Goal: Information Seeking & Learning: Learn about a topic

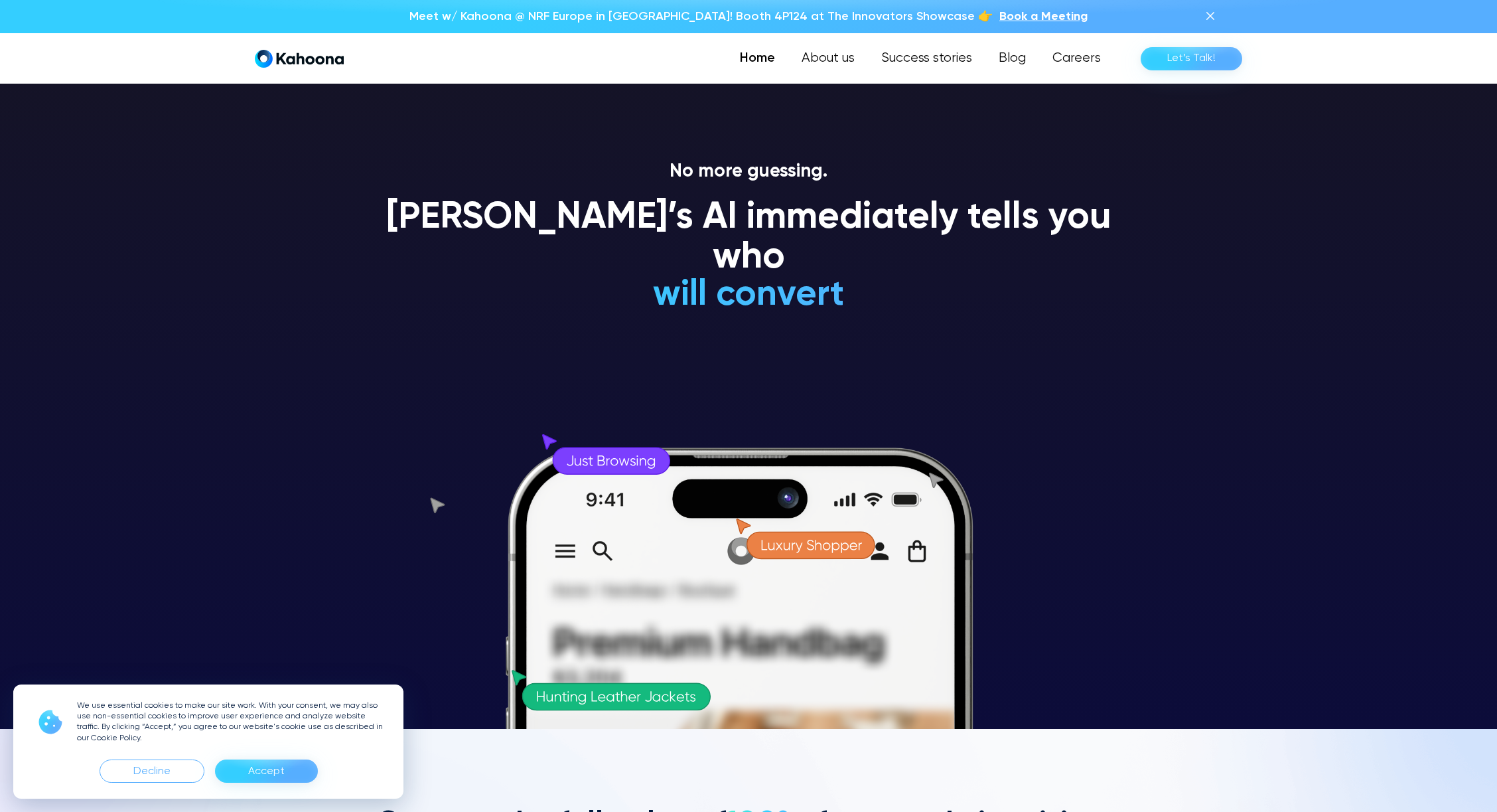
scroll to position [83, 0]
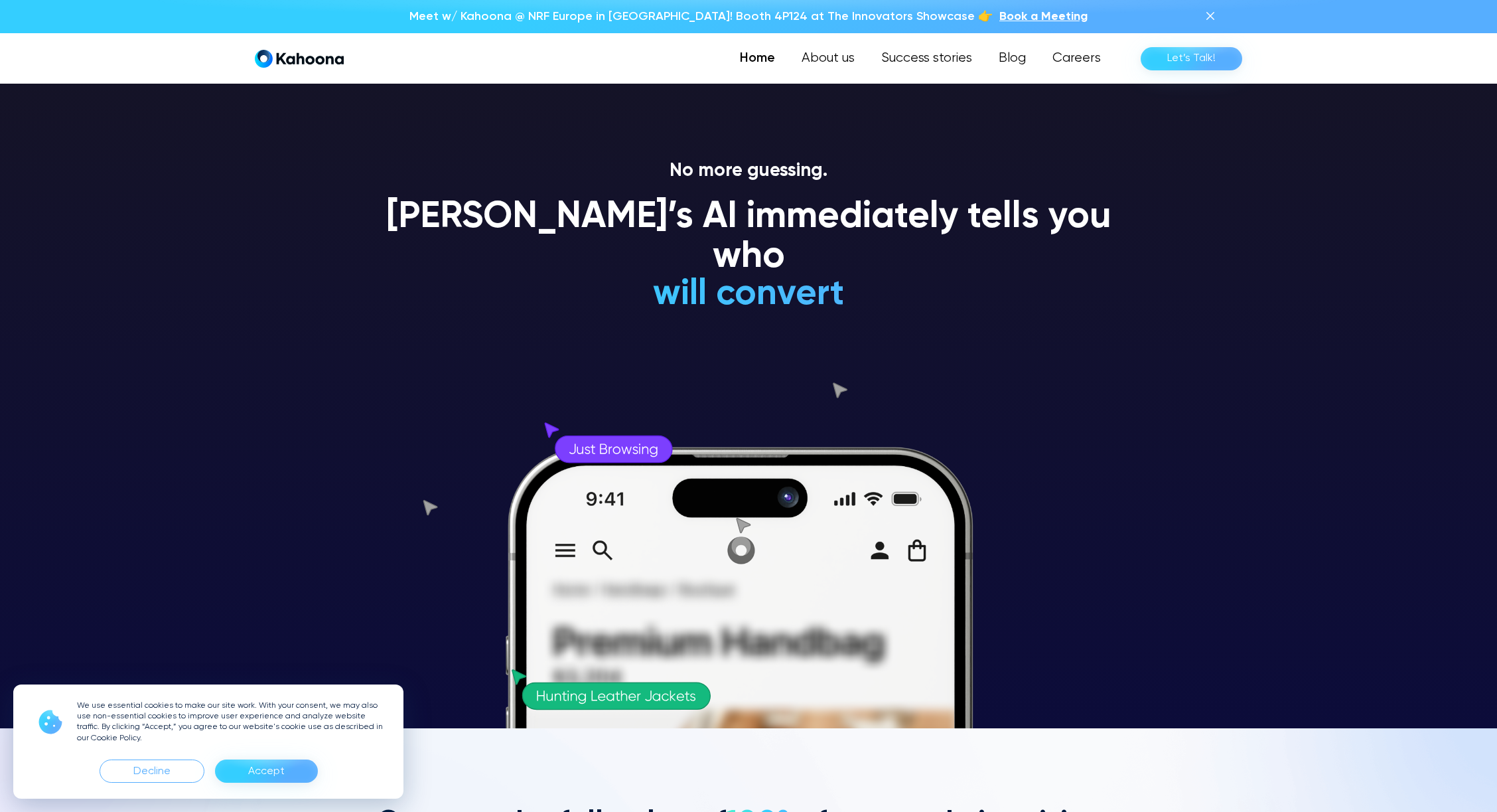
click at [272, 773] on div "Accept" at bounding box center [267, 771] width 37 height 21
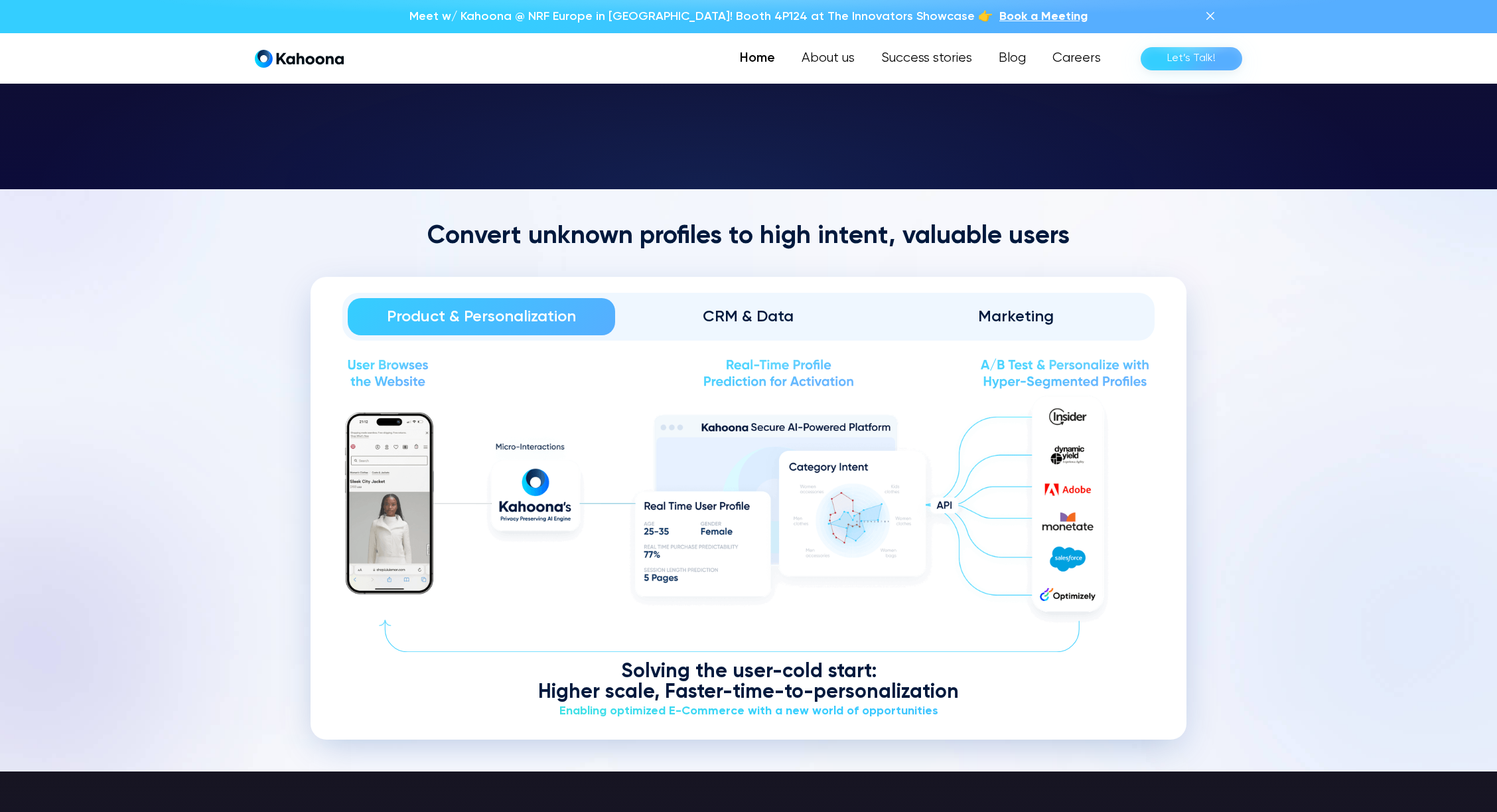
scroll to position [1623, 0]
click at [758, 323] on div "CRM & Data" at bounding box center [748, 316] width 230 height 21
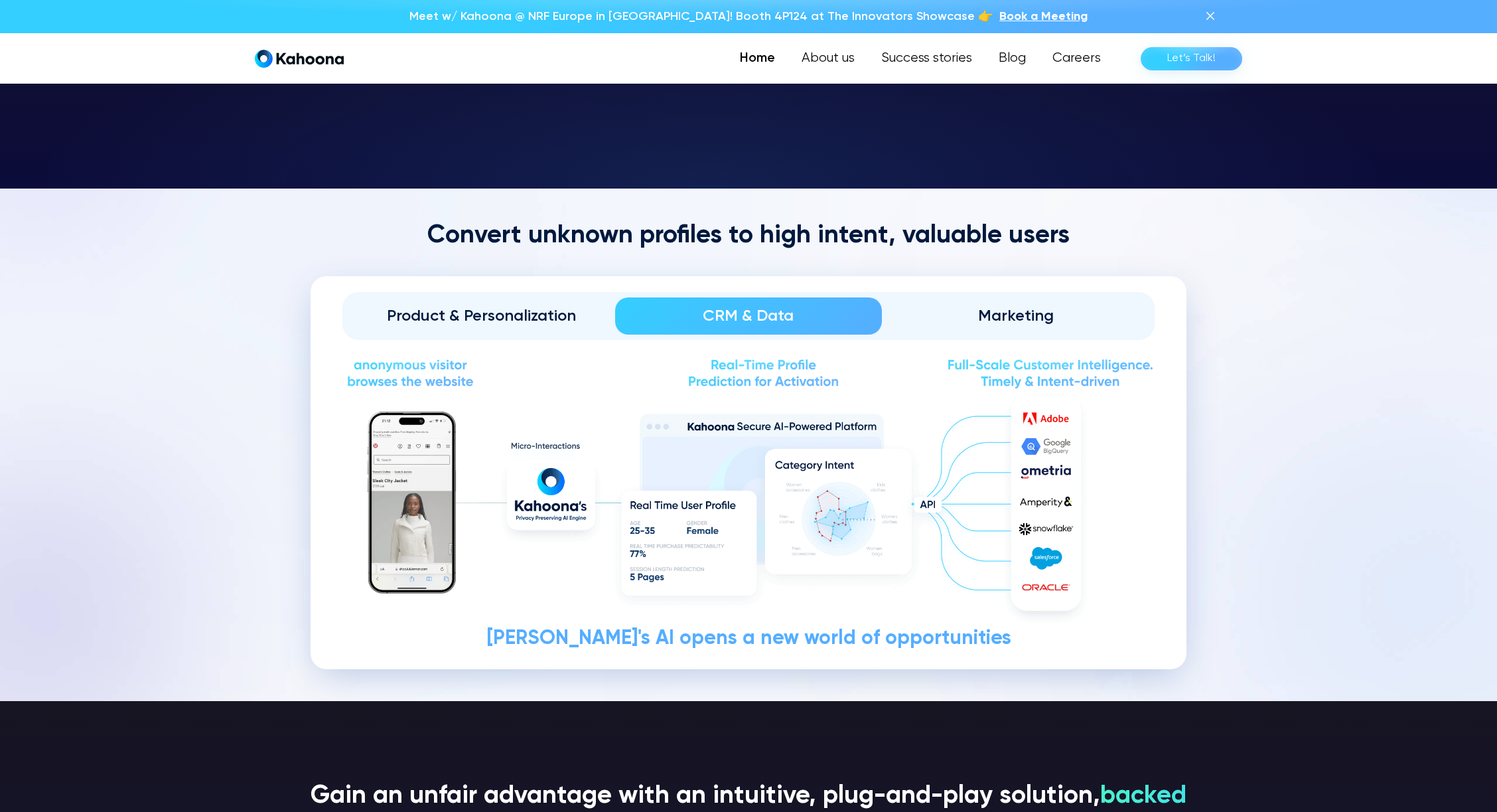
click at [1011, 314] on div "Marketing" at bounding box center [1015, 316] width 230 height 21
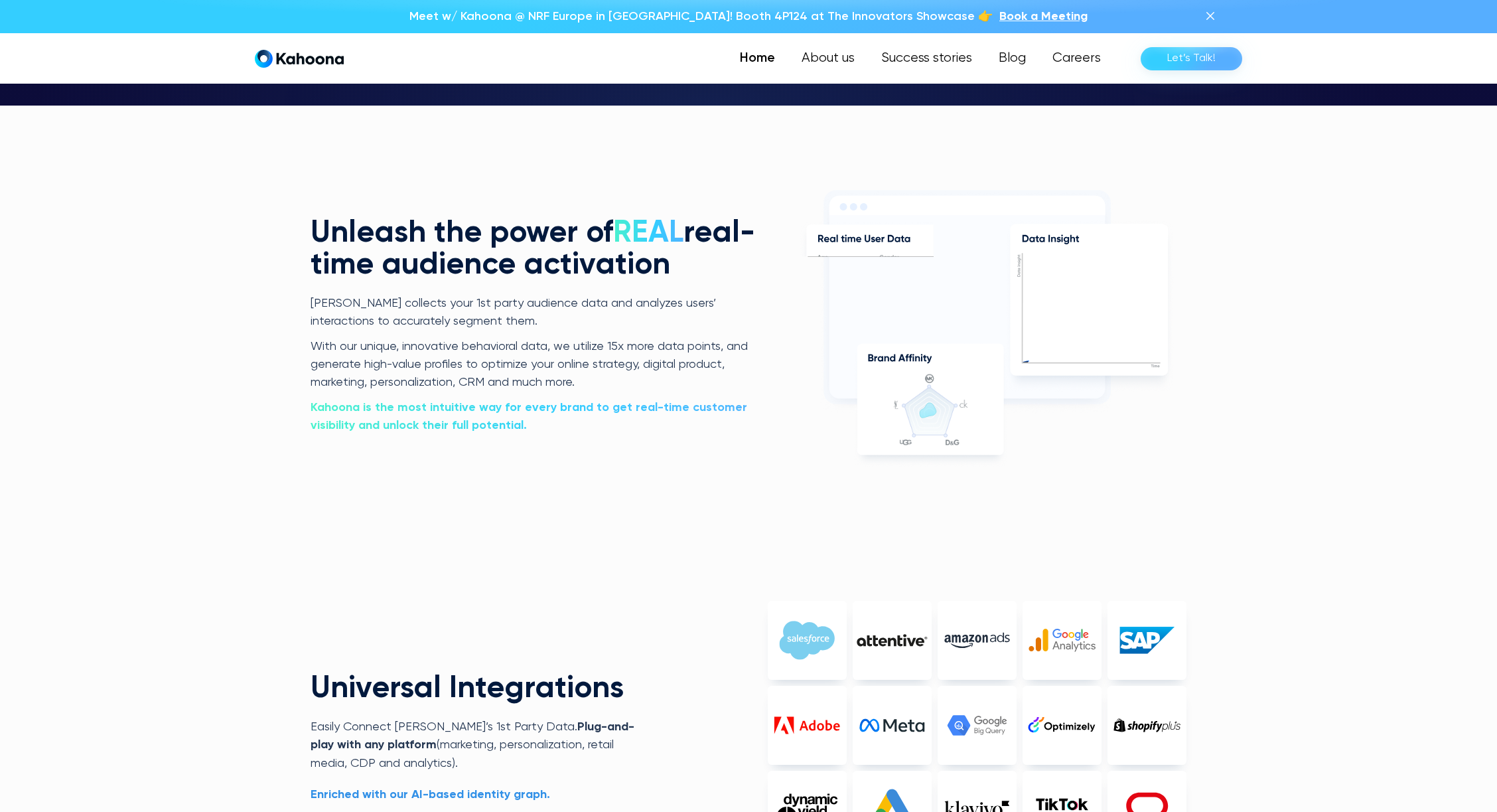
scroll to position [2891, 0]
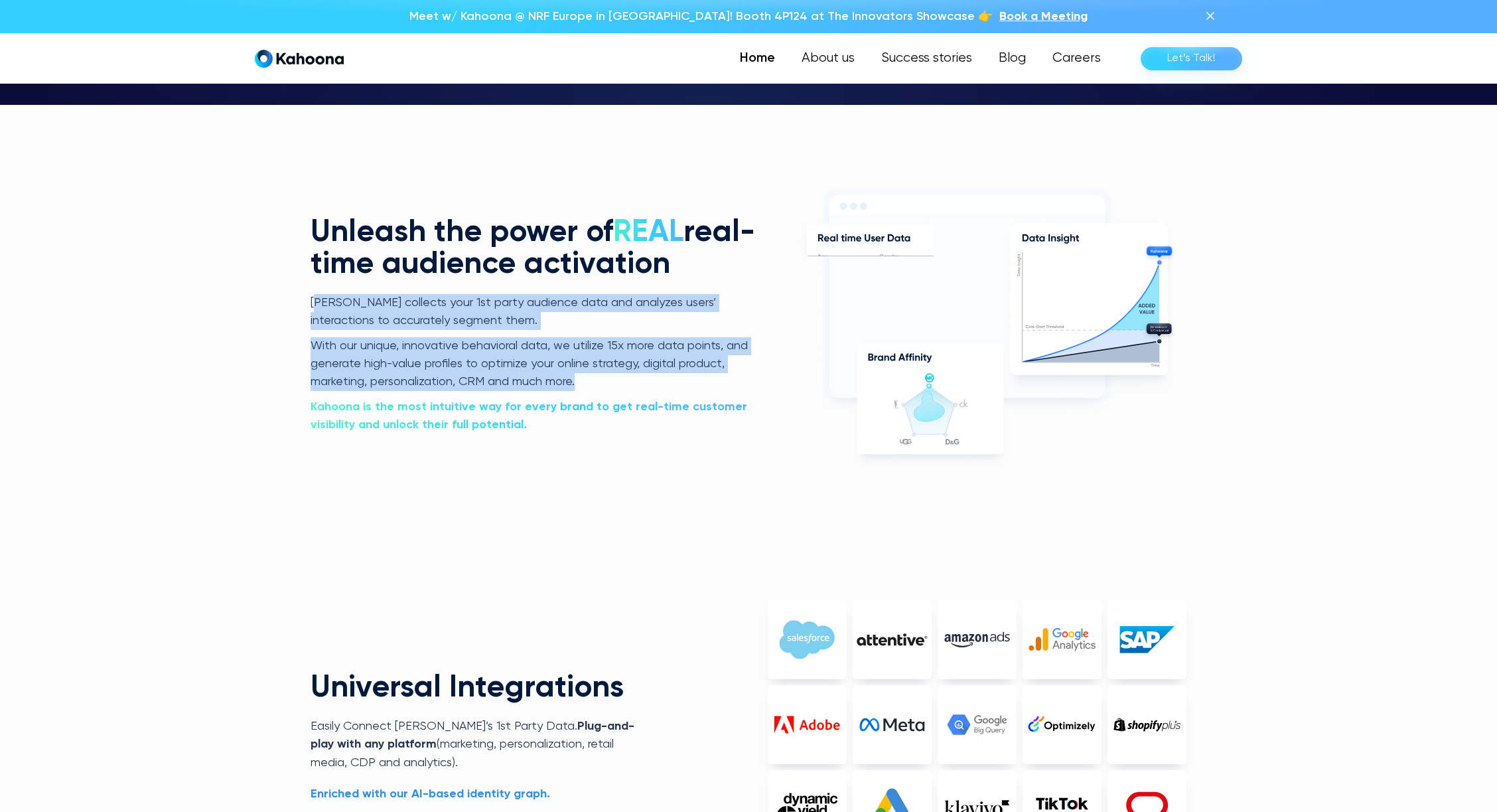
drag, startPoint x: 314, startPoint y: 303, endPoint x: 583, endPoint y: 385, distance: 281.2
click at [583, 385] on div "[PERSON_NAME] collects your 1st party audience data and analyzes users’ interac…" at bounding box center [534, 365] width 449 height 141
copy div "ahoona collects your 1st party audience data and analyzes users’ interactions t…"
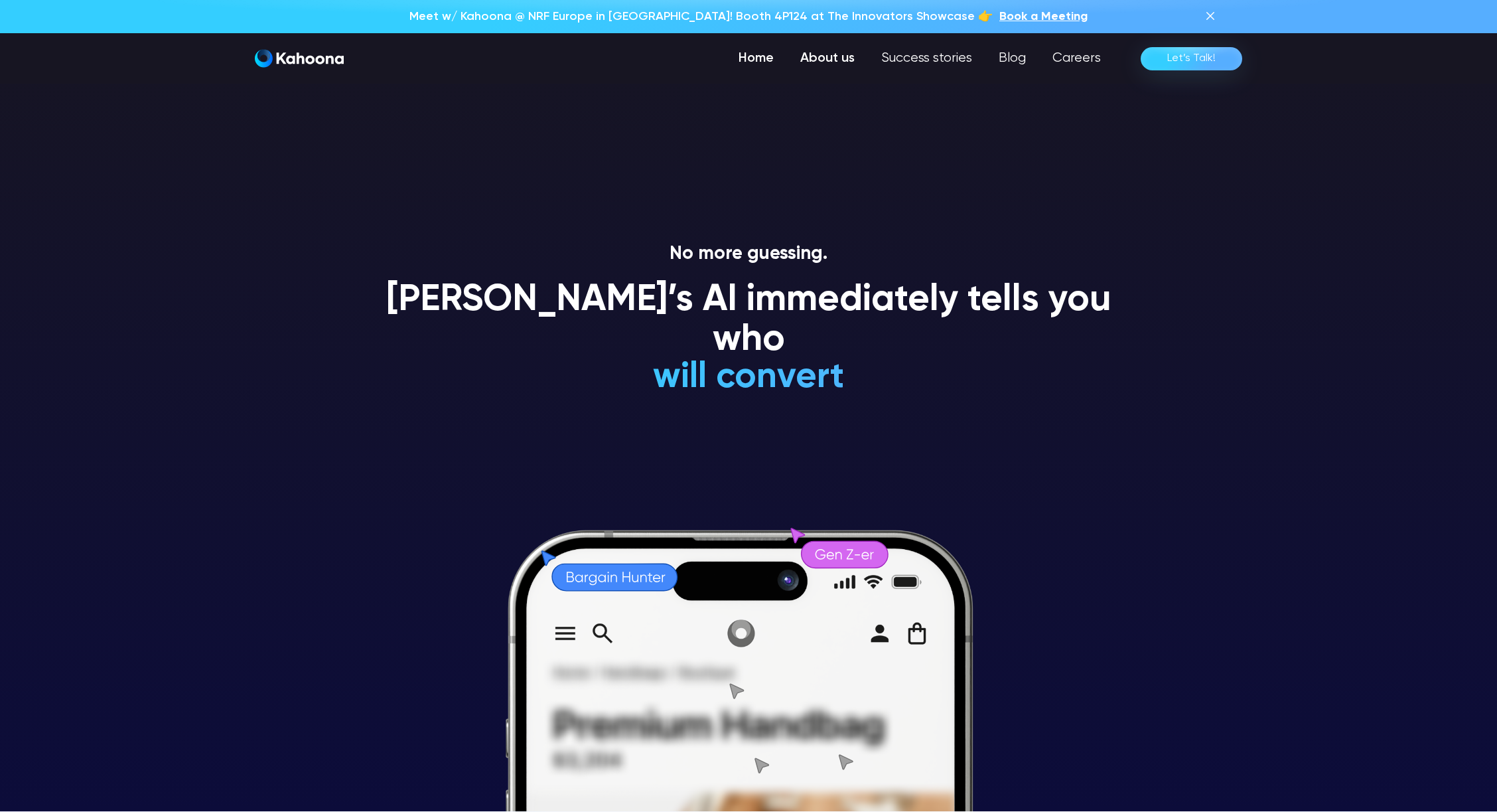
scroll to position [0, 0]
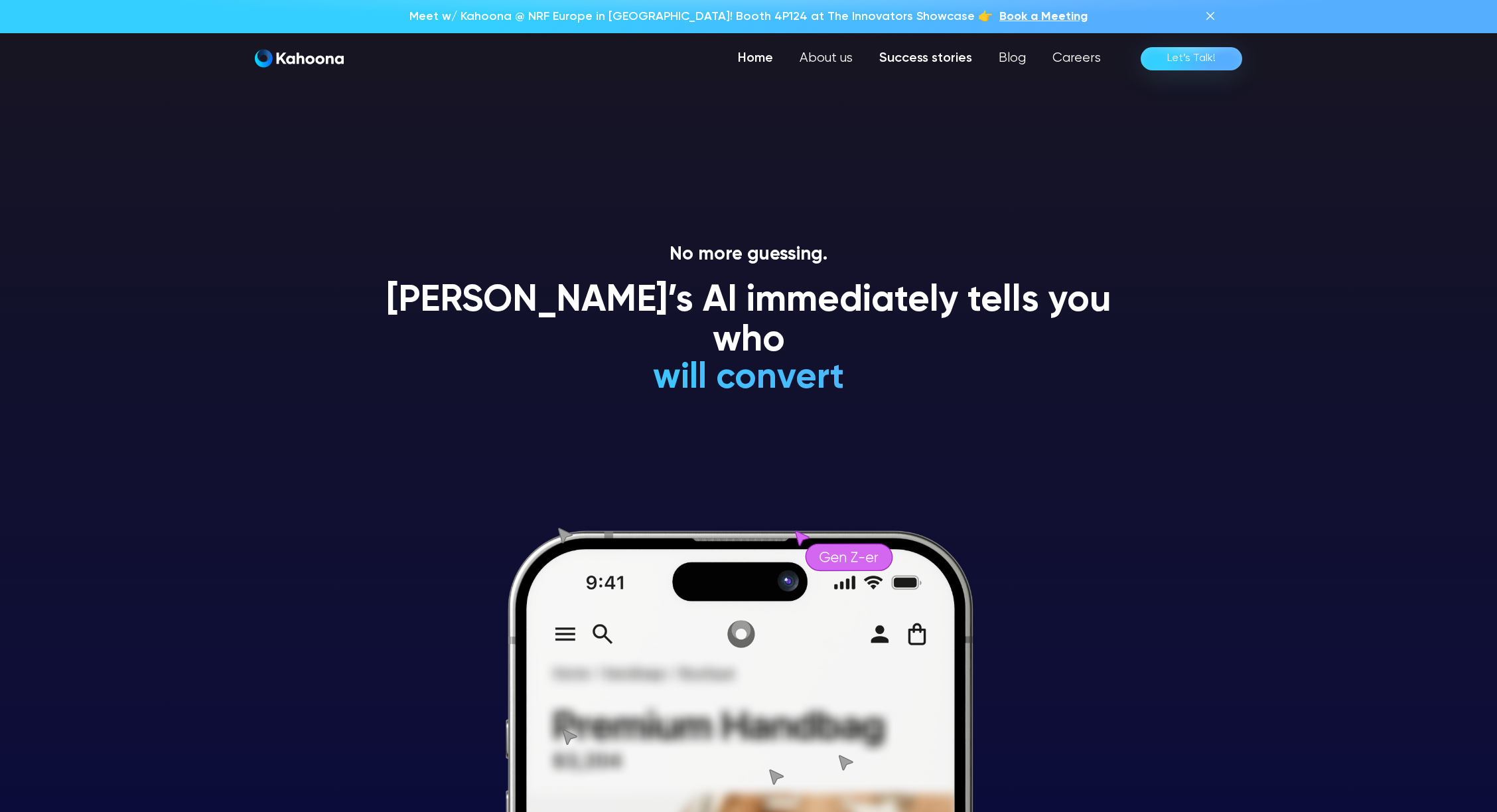
click at [895, 60] on link "Success stories" at bounding box center [926, 58] width 119 height 27
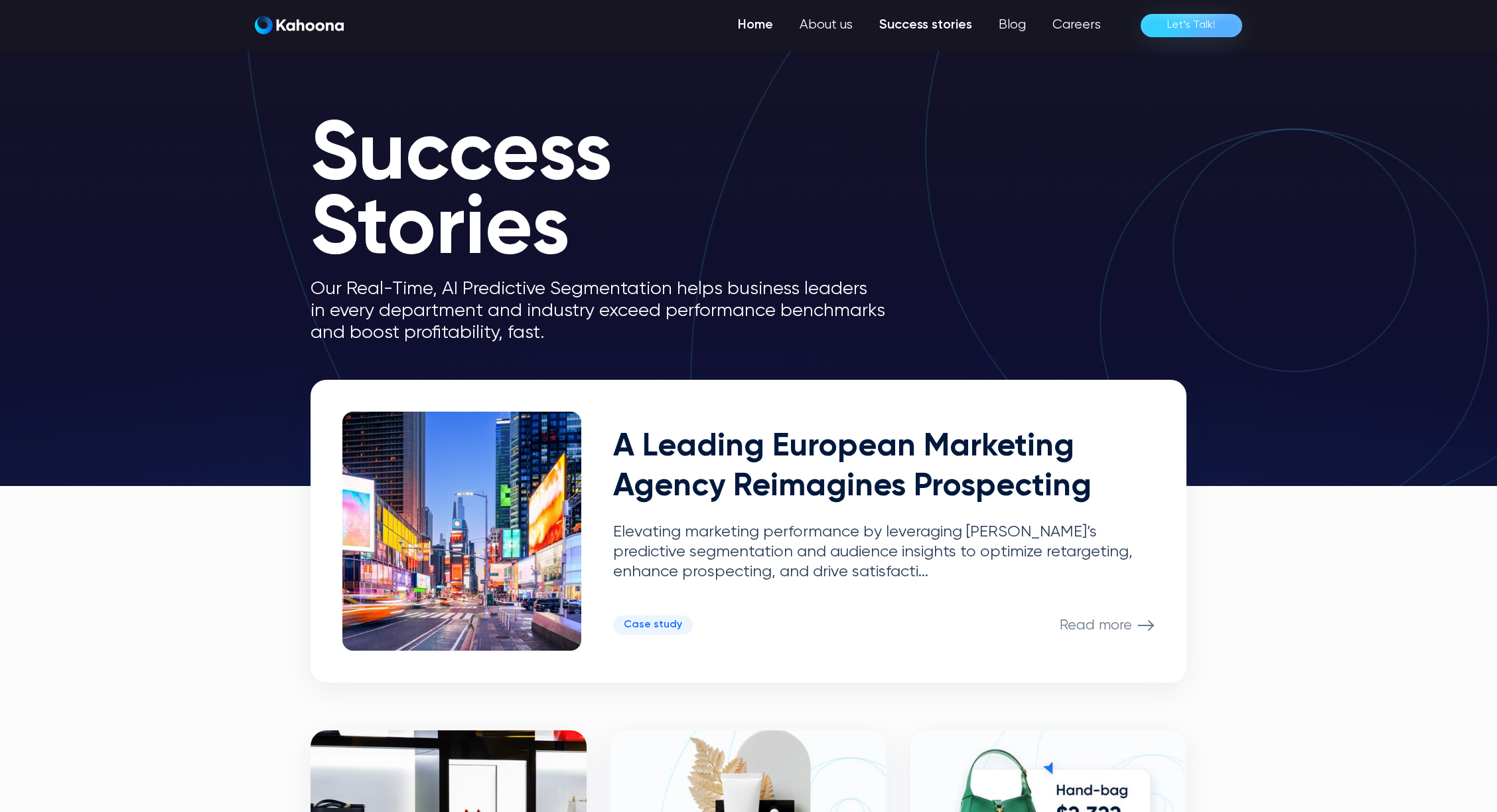
click at [756, 28] on link "Home" at bounding box center [755, 25] width 62 height 27
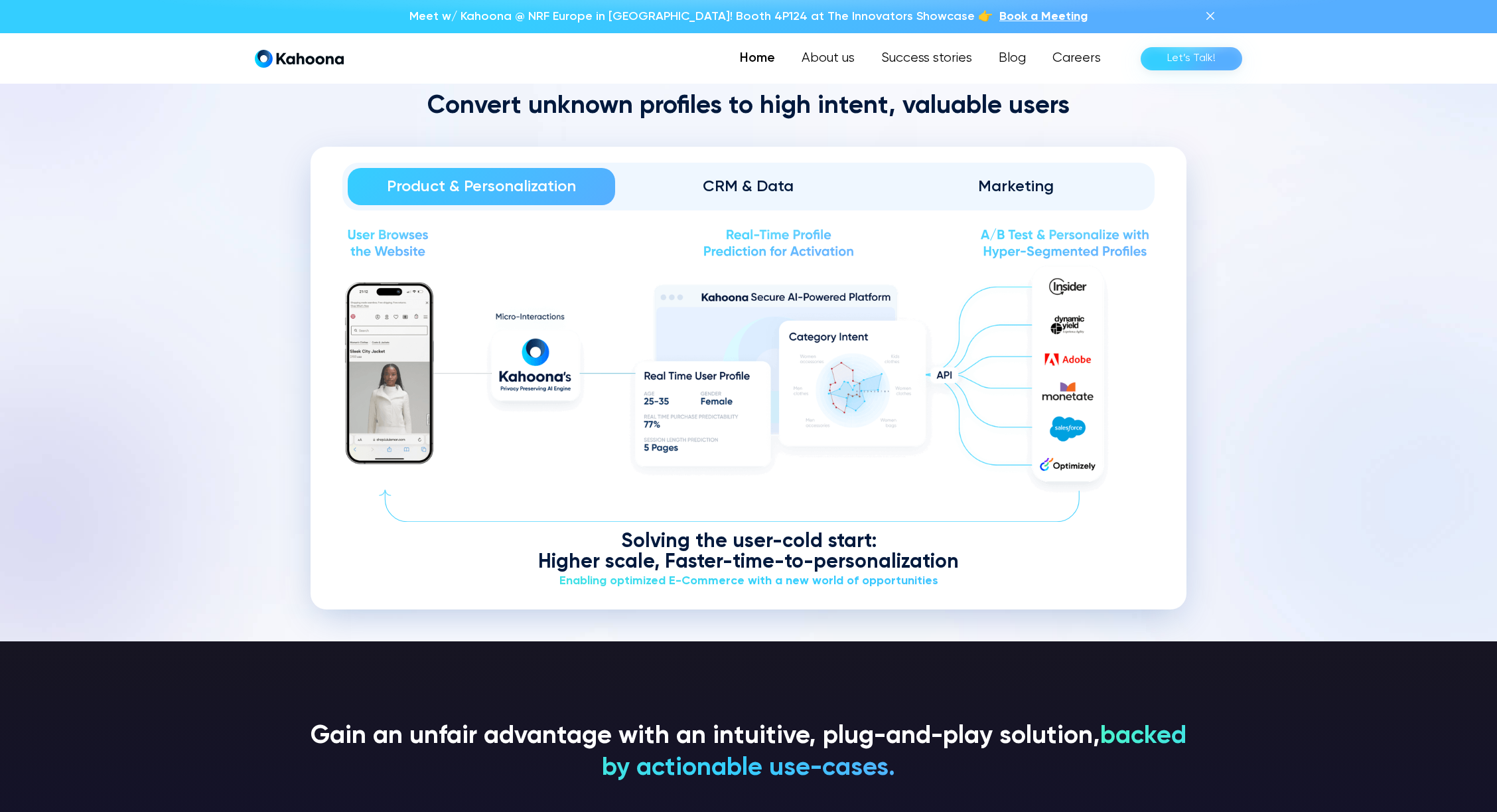
scroll to position [1754, 0]
click at [772, 197] on link "CRM & Data" at bounding box center [749, 186] width 268 height 37
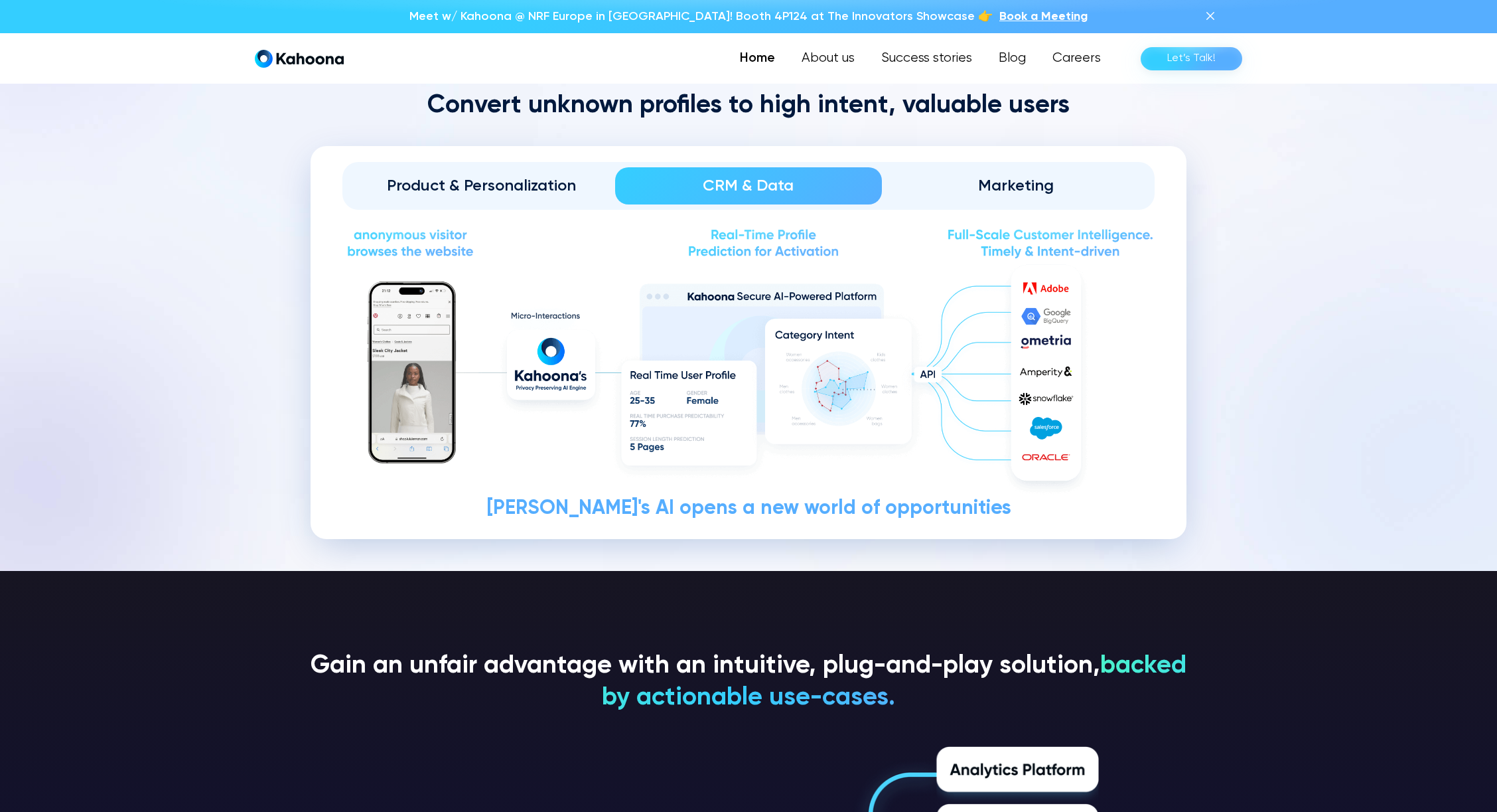
scroll to position [1753, 0]
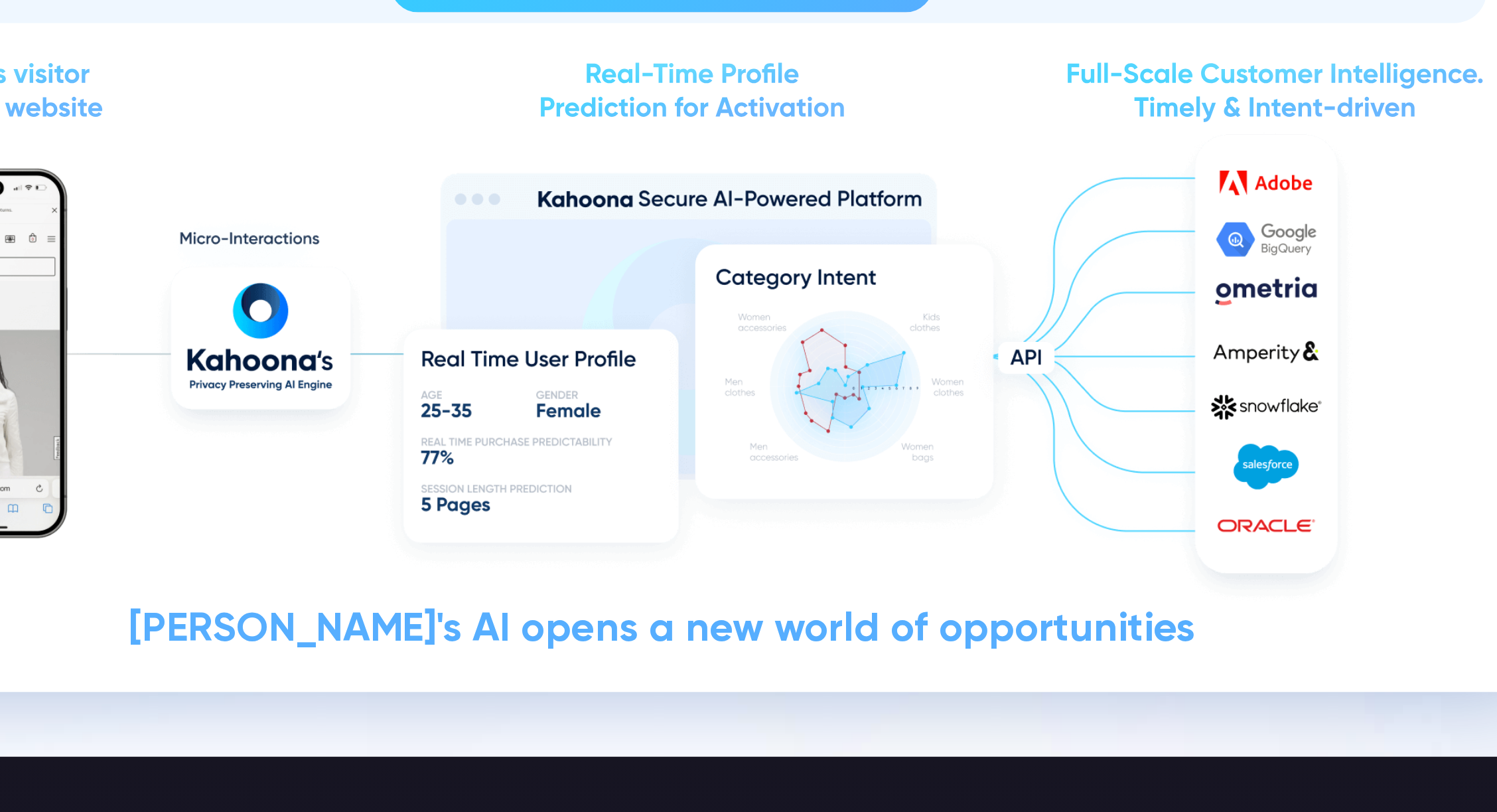
click at [824, 398] on img at bounding box center [748, 379] width 813 height 239
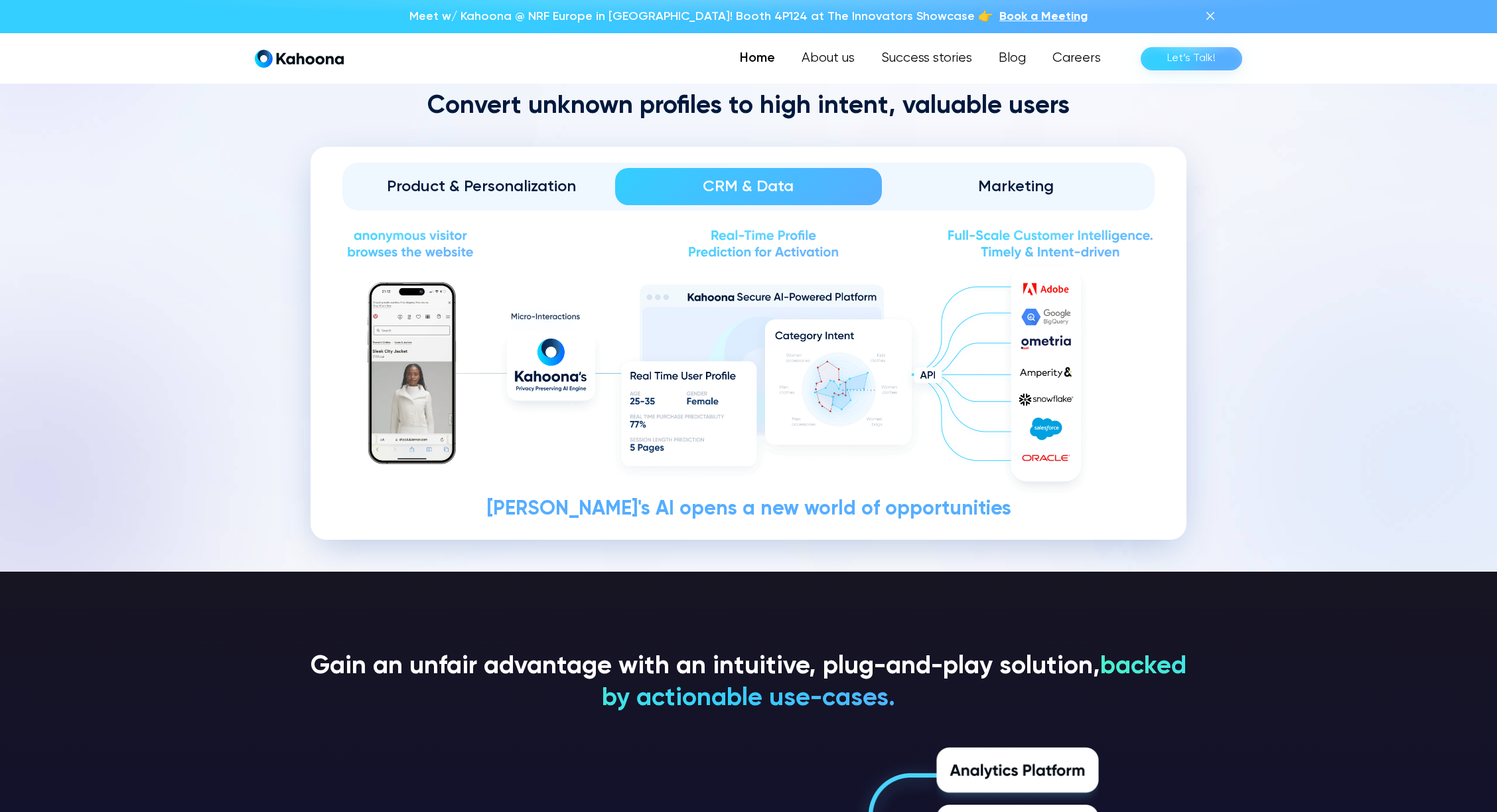
click at [1026, 213] on div "Product & Personalization CRM & Data Marketing Solving the user-cold start: Hig…" at bounding box center [748, 343] width 876 height 393
click at [1008, 193] on div "Marketing" at bounding box center [1015, 186] width 230 height 21
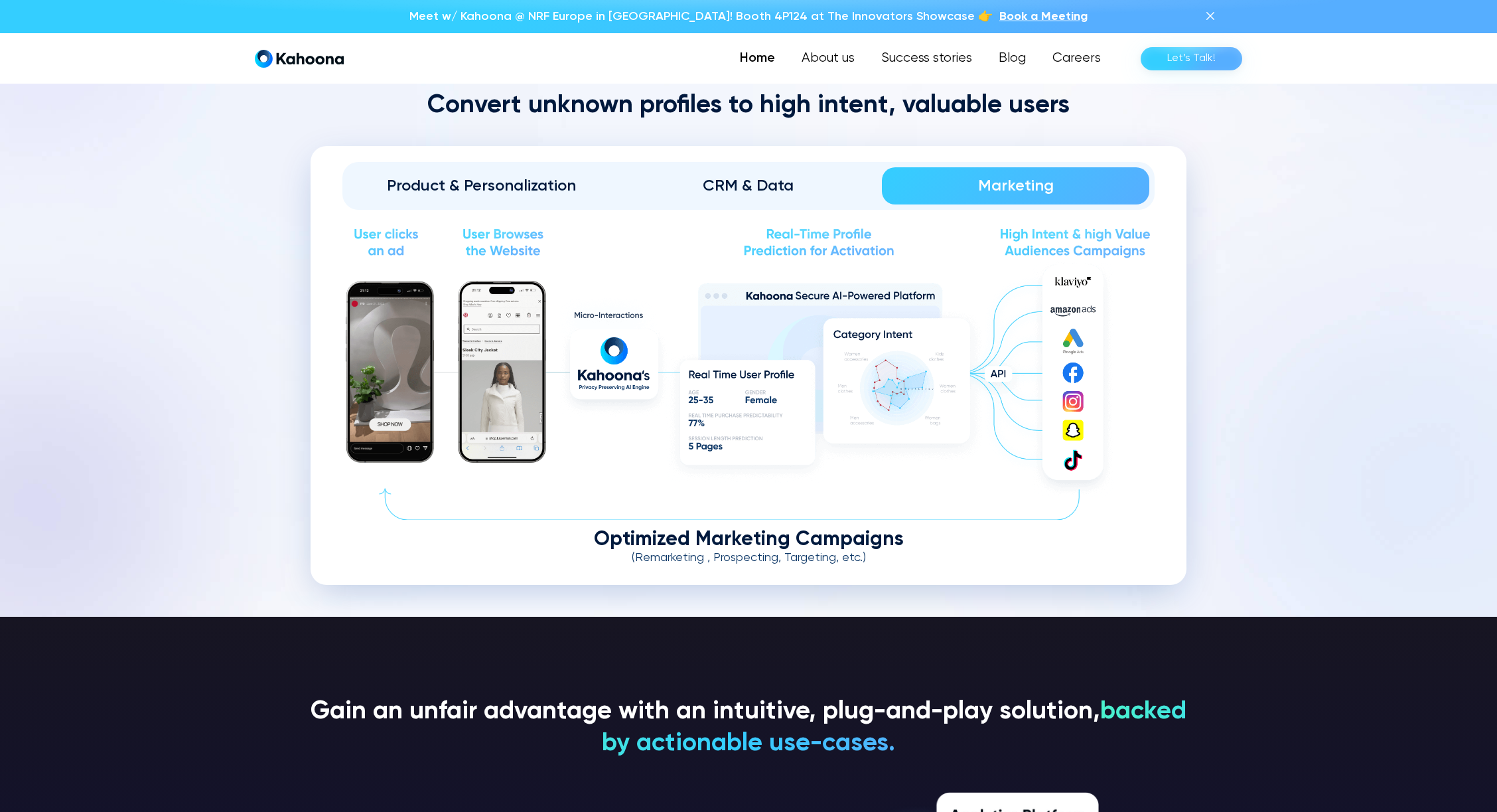
click at [499, 181] on div "Product & Personalization" at bounding box center [481, 186] width 230 height 21
